Goal: Information Seeking & Learning: Learn about a topic

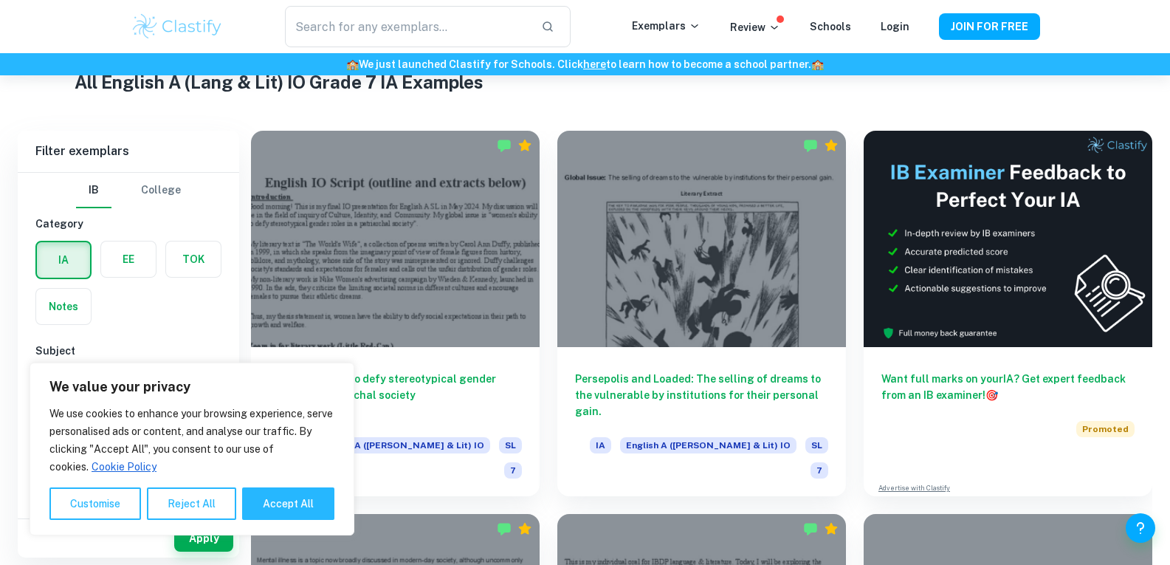
scroll to position [295, 0]
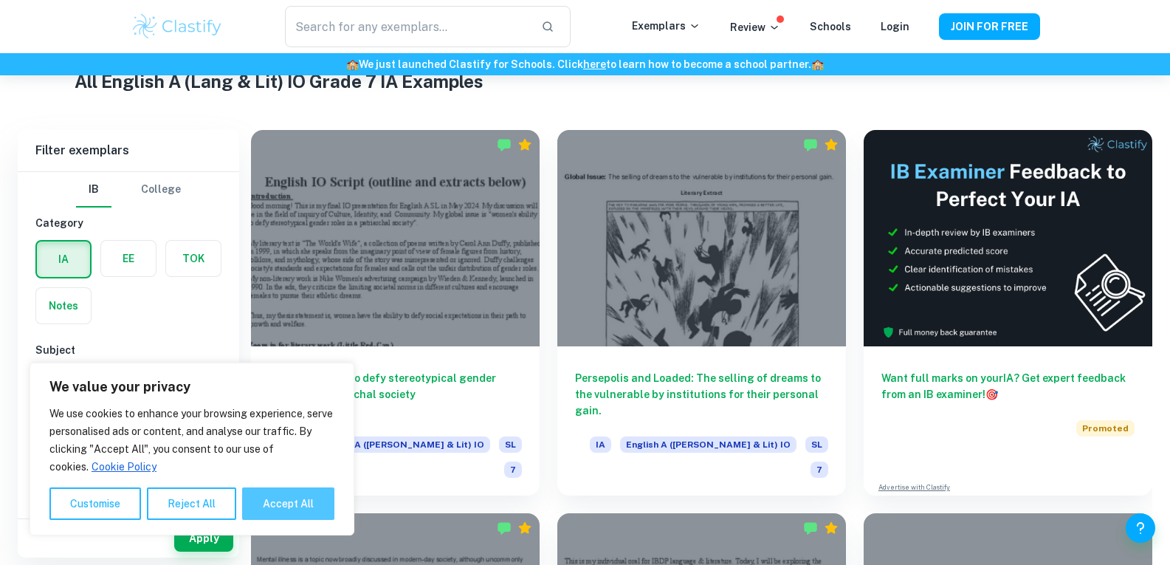
click at [286, 492] on button "Accept All" at bounding box center [288, 503] width 92 height 32
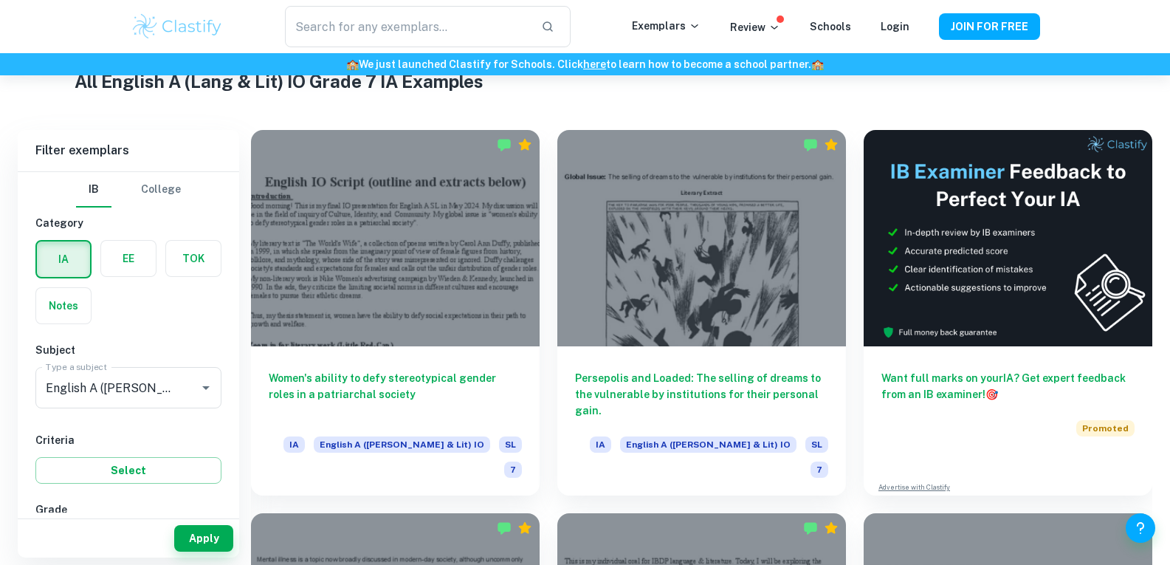
checkbox input "true"
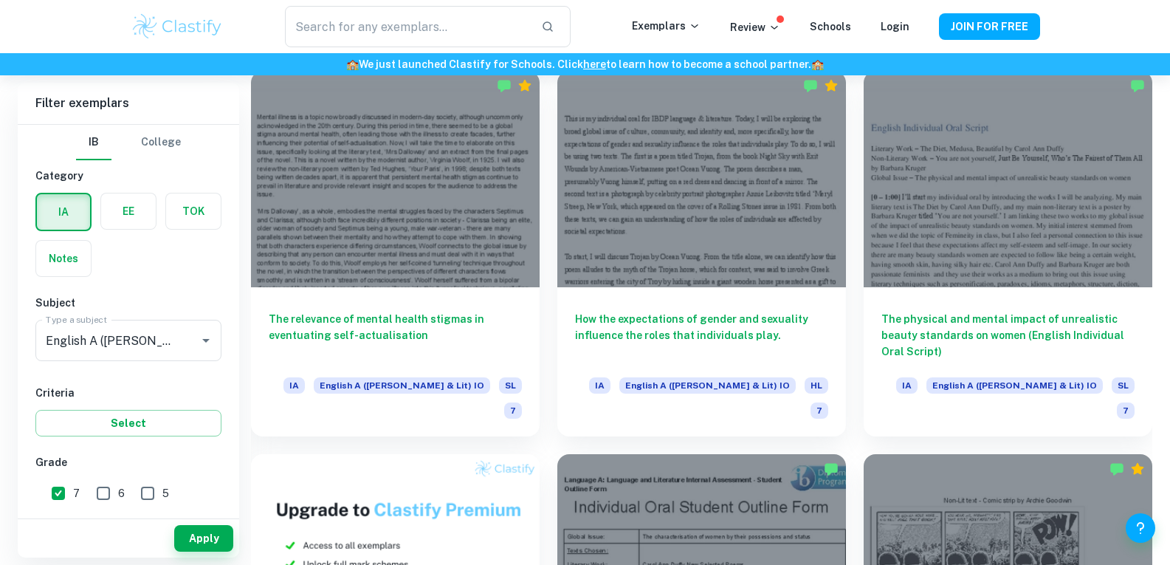
scroll to position [738, 0]
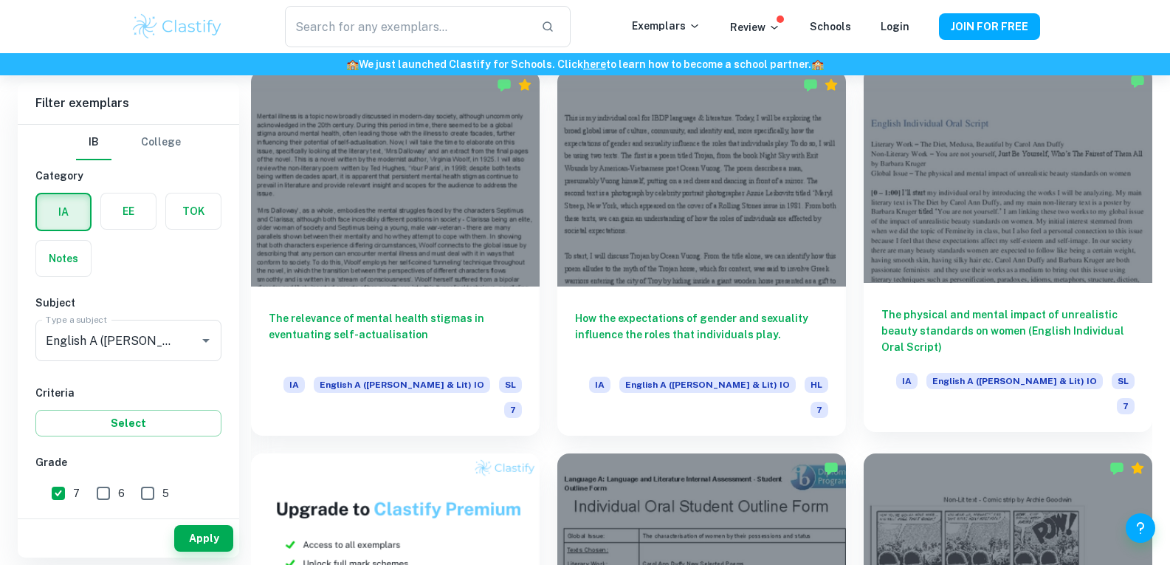
click at [926, 315] on h6 "The physical and mental impact of unrealistic beauty standards on women (Englis…" at bounding box center [1007, 330] width 253 height 49
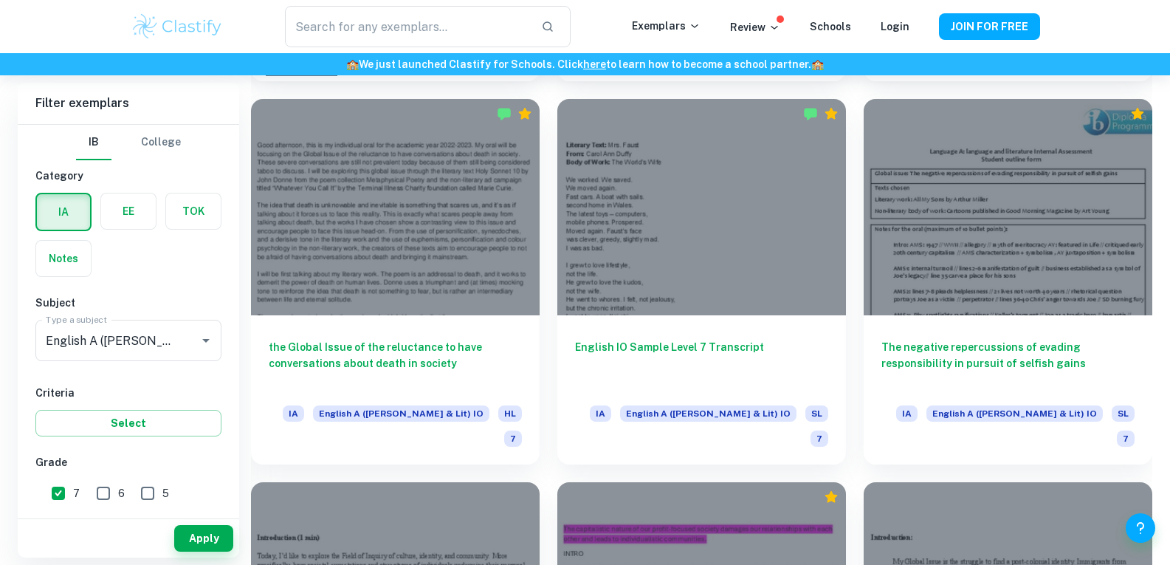
scroll to position [1697, 0]
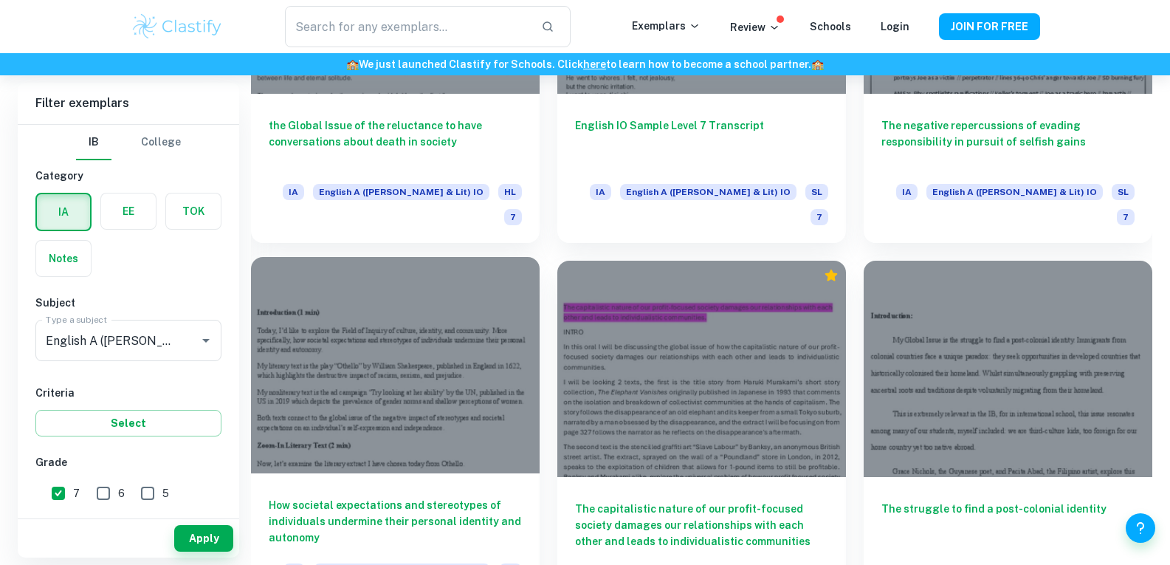
click at [406, 257] on div at bounding box center [395, 365] width 289 height 216
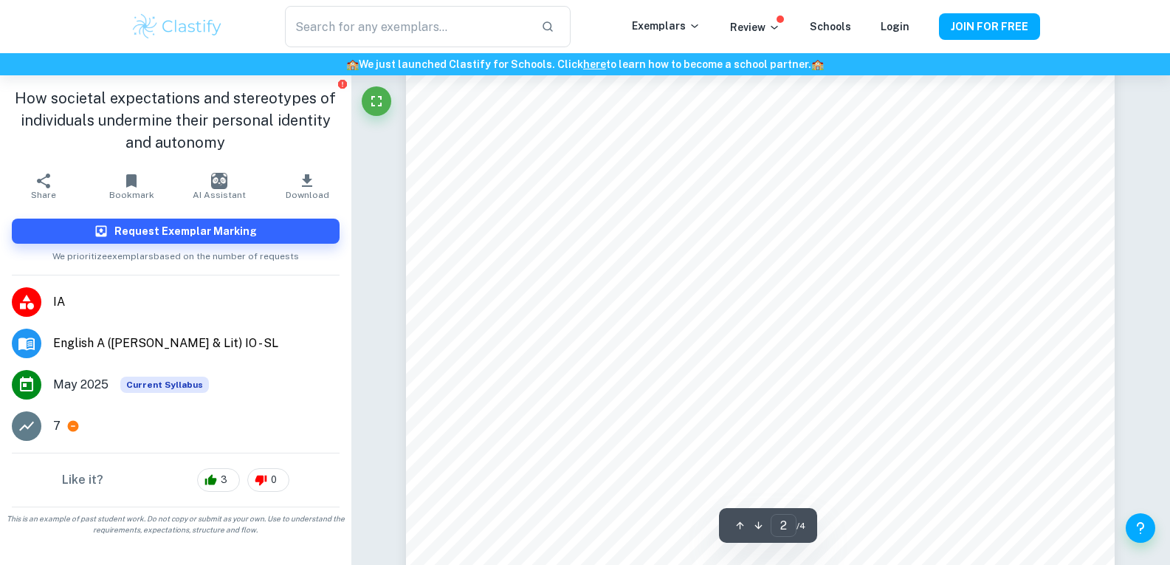
scroll to position [1021, 0]
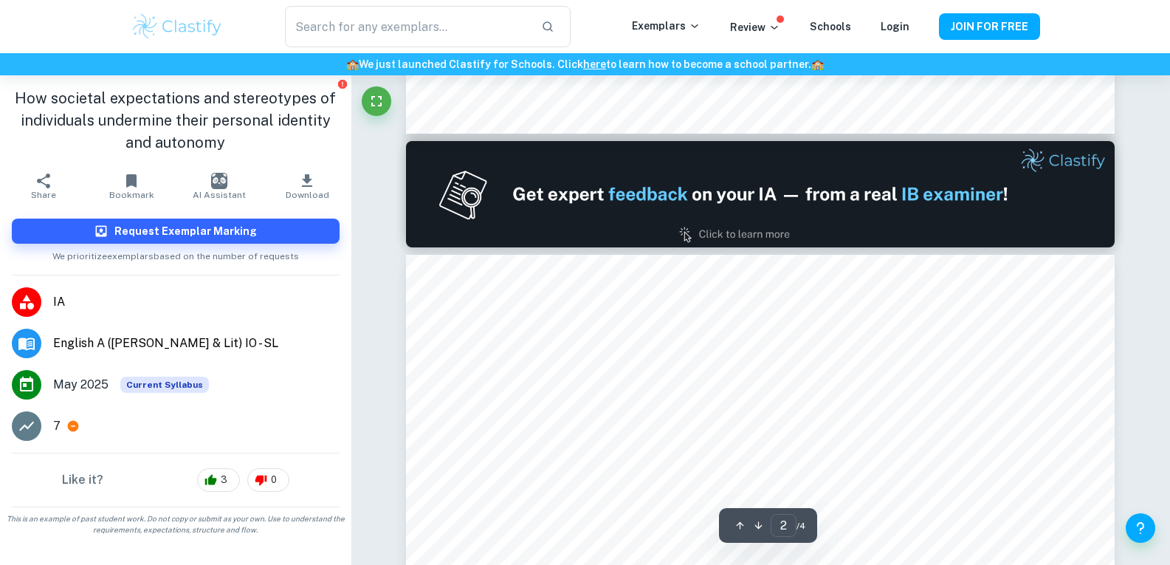
type input "1"
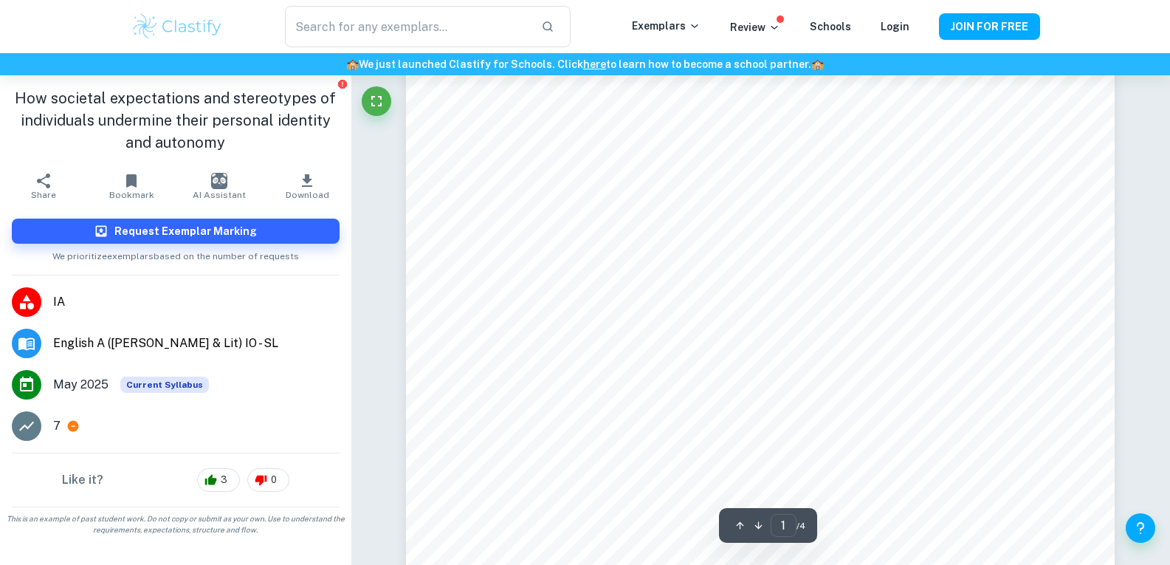
scroll to position [61, 0]
